Goal: Task Accomplishment & Management: Use online tool/utility

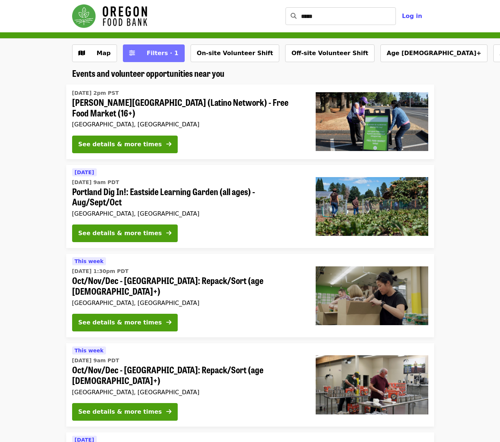
click at [148, 55] on span "Filters · 1" at bounding box center [163, 53] width 32 height 7
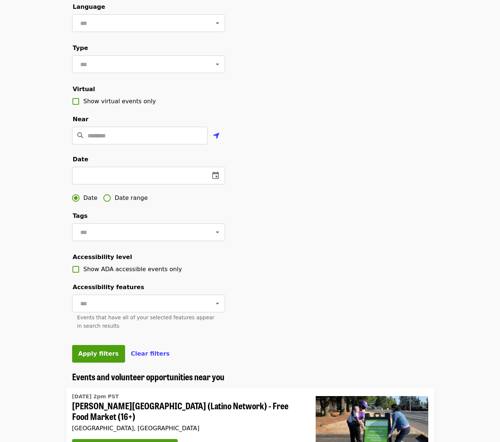
scroll to position [84, 0]
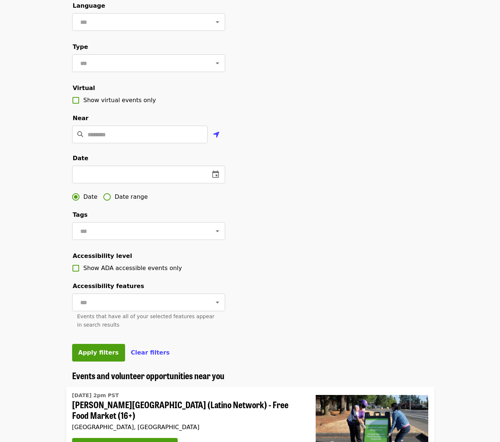
click at [115, 202] on span "Date range" at bounding box center [131, 197] width 33 height 9
click at [132, 179] on icon "change date" at bounding box center [136, 174] width 9 height 9
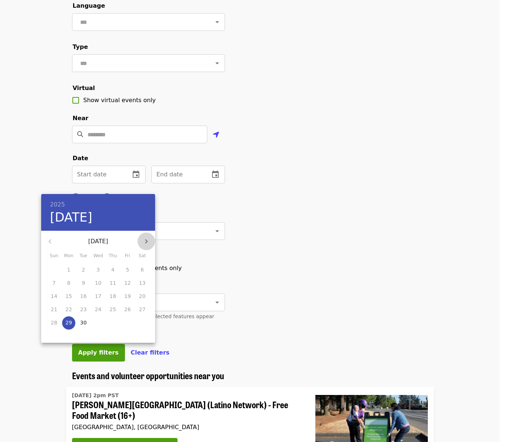
click at [146, 240] on icon "button" at bounding box center [146, 241] width 3 height 4
click at [85, 298] on p "11" at bounding box center [83, 296] width 7 height 7
type input "**********"
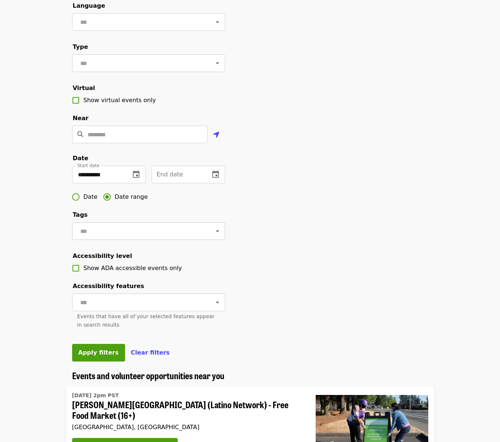
click at [109, 238] on input "text" at bounding box center [139, 231] width 123 height 14
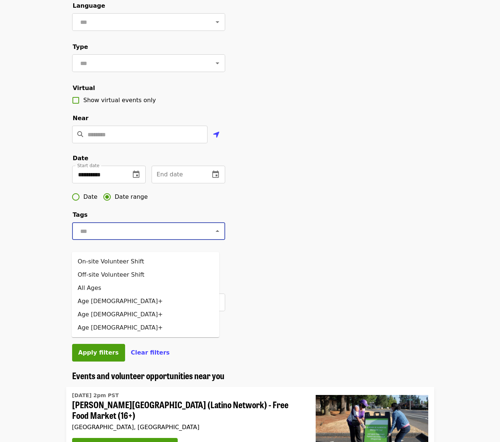
click at [174, 225] on fieldset "Tags ​" at bounding box center [148, 228] width 153 height 35
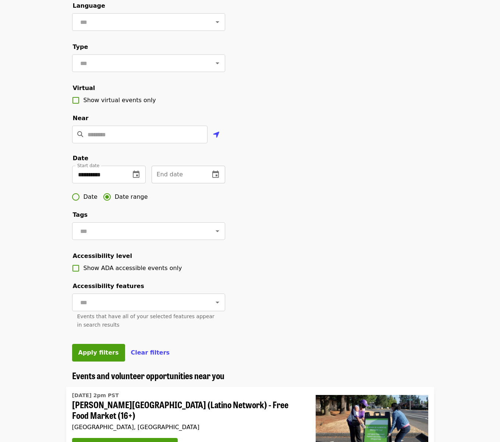
click at [214, 184] on button "change date" at bounding box center [216, 175] width 18 height 18
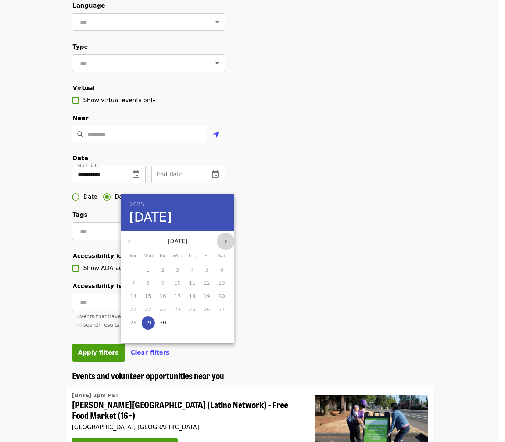
click at [227, 241] on icon "button" at bounding box center [225, 241] width 9 height 9
click at [176, 308] on p "19" at bounding box center [177, 309] width 7 height 7
type input "**********"
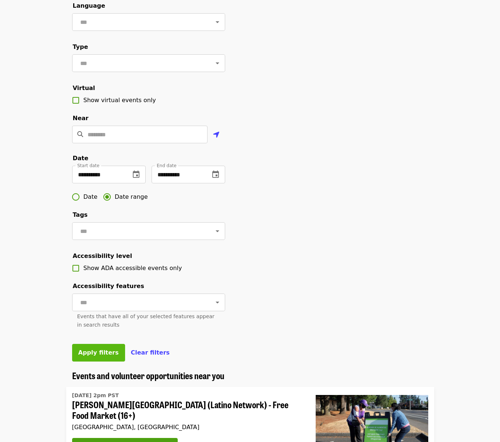
click at [106, 356] on span "Apply filters" at bounding box center [98, 352] width 40 height 7
